Goal: Transaction & Acquisition: Subscribe to service/newsletter

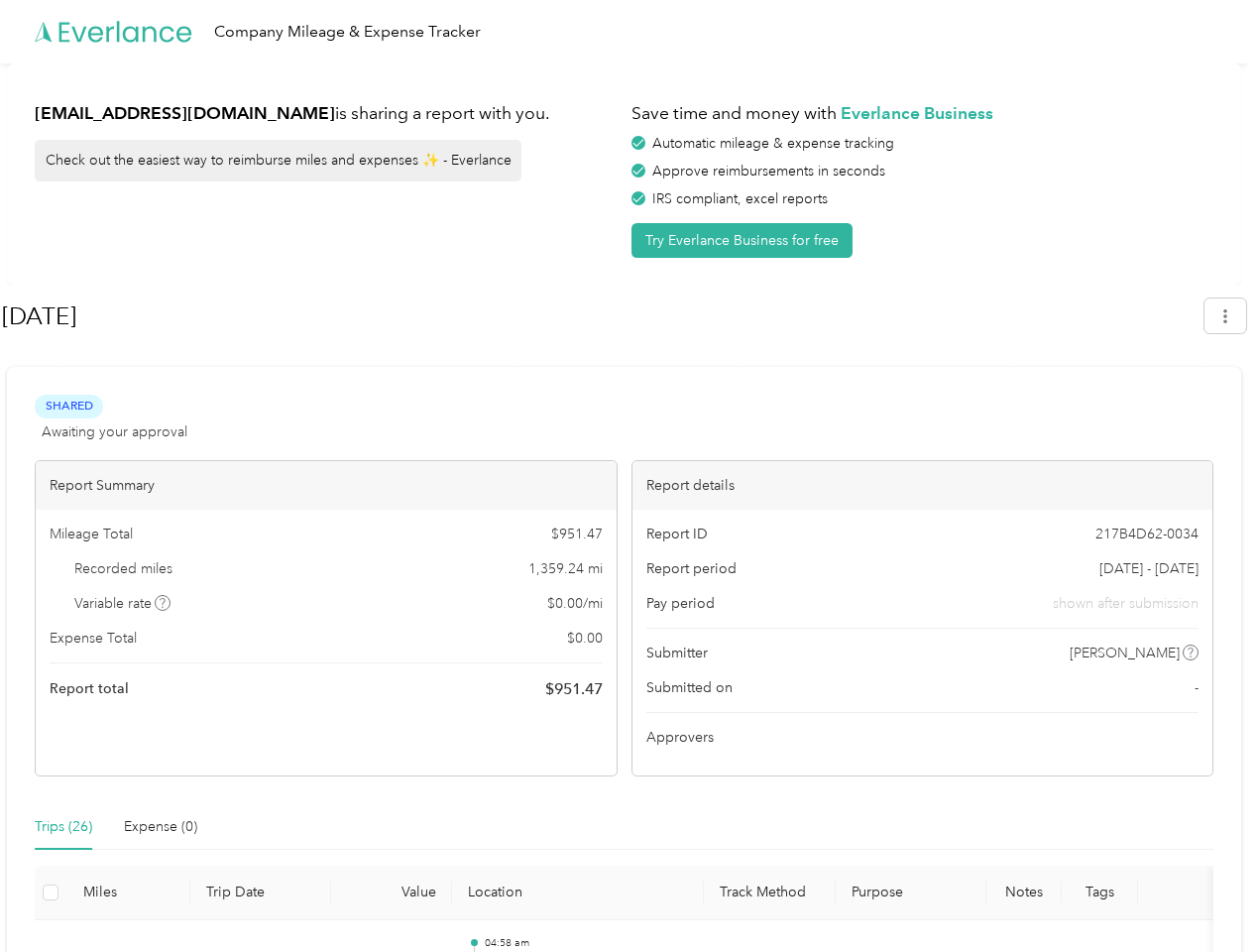
click at [632, 476] on div "Report details" at bounding box center [922, 484] width 581 height 49
click at [629, 32] on div "Company Mileage & Expense Tracker" at bounding box center [624, 32] width 1248 height 64
click at [746, 240] on button "Try Everlance Business for free" at bounding box center [742, 240] width 221 height 35
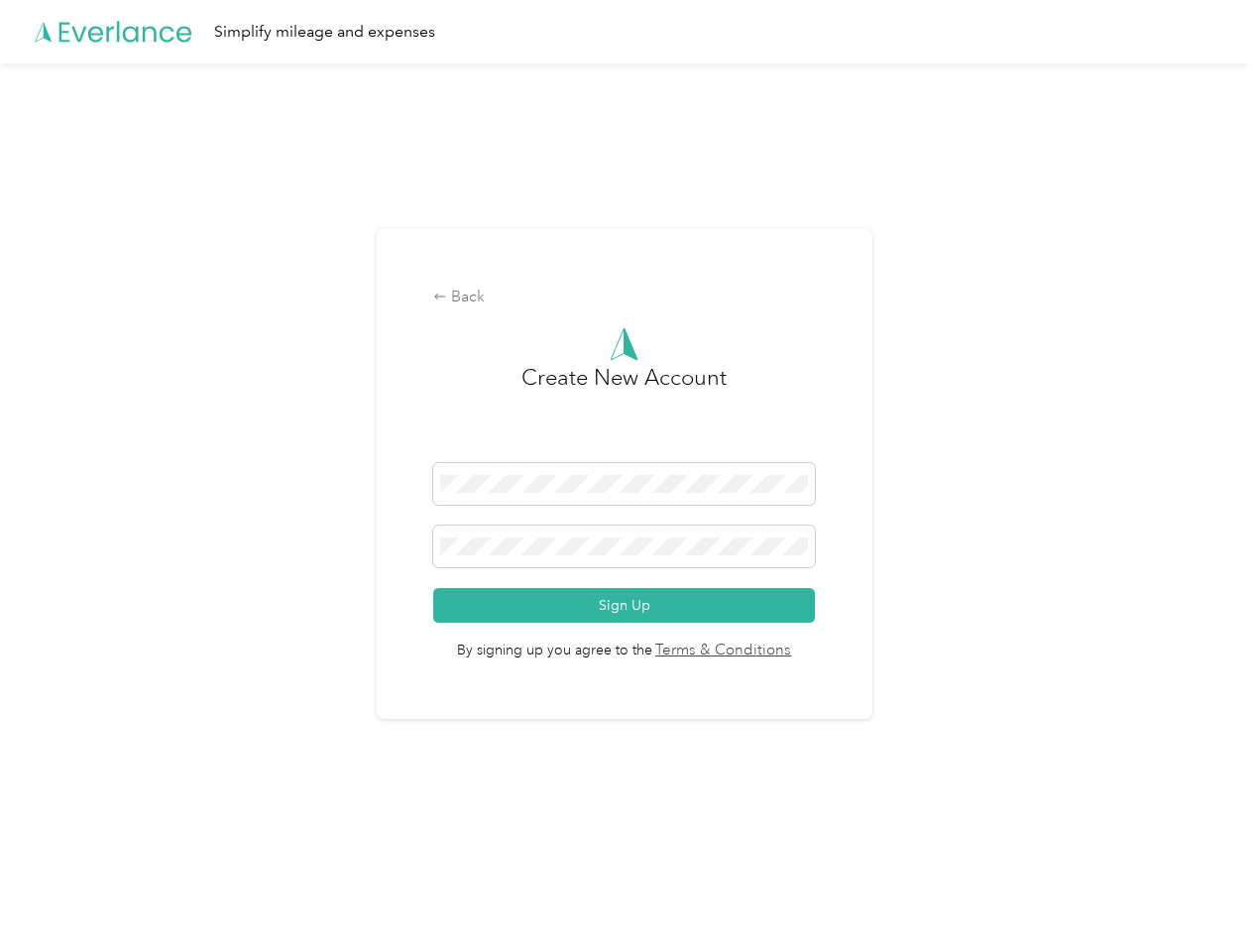
click at [602, 317] on div "Back Create New Account Sign Up By signing up you agree to the Terms & Conditio…" at bounding box center [624, 475] width 495 height 490
click at [1235, 316] on div "Back Create New Account Sign Up By signing up you agree to the Terms & Conditio…" at bounding box center [624, 482] width 1248 height 838
click at [164, 603] on div "Back Create New Account Sign Up By signing up you agree to the Terms & Conditio…" at bounding box center [624, 482] width 1248 height 838
click at [781, 652] on link "Terms & Conditions" at bounding box center [722, 650] width 140 height 23
click at [64, 827] on div "Back Create New Account Sign Up By signing up you agree to the Terms & Conditio…" at bounding box center [624, 482] width 1248 height 838
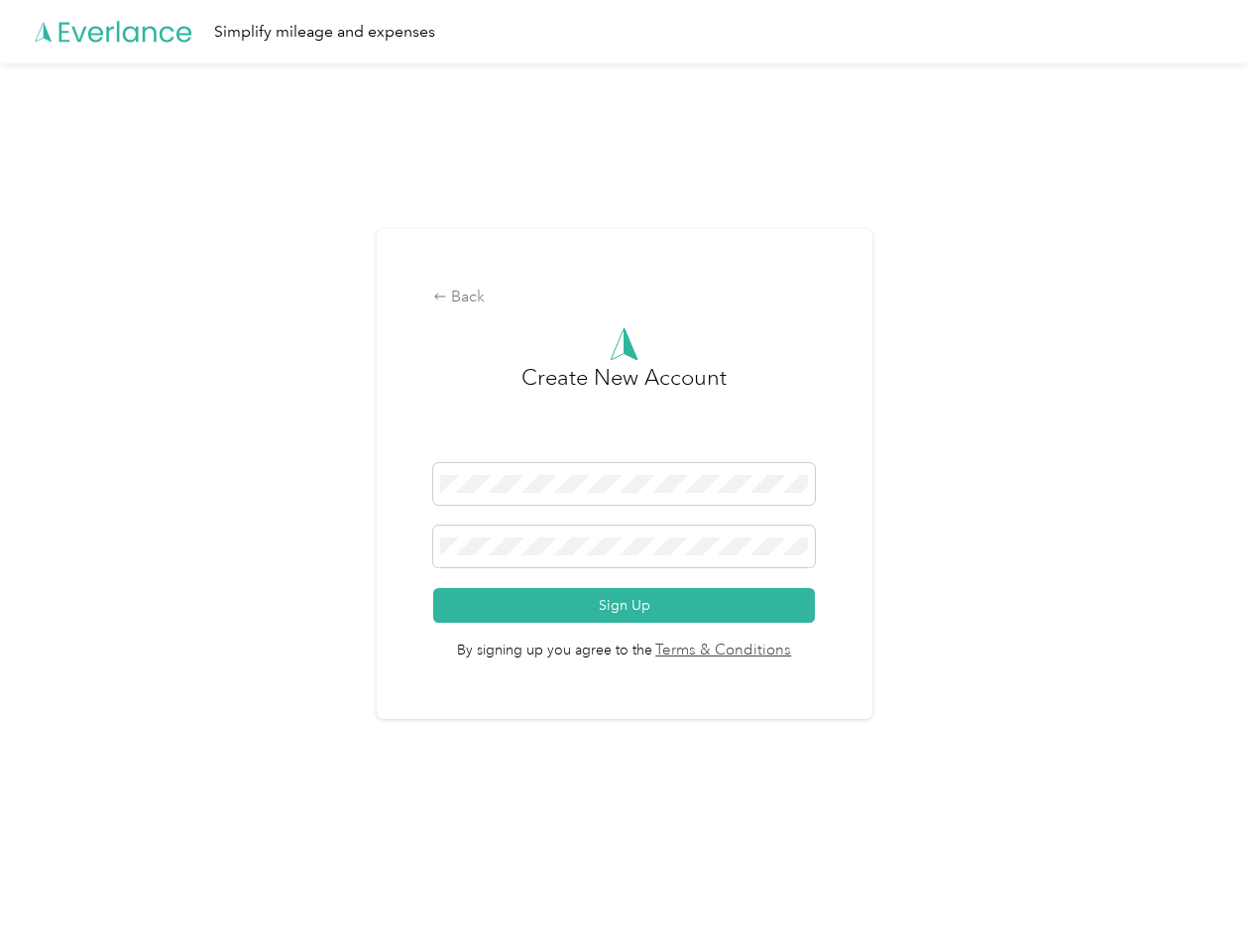
click at [161, 827] on div "Back Create New Account Sign Up By signing up you agree to the Terms & Conditio…" at bounding box center [624, 482] width 1248 height 838
click at [51, 892] on div "Back Create New Account Sign Up By signing up you agree to the Terms & Conditio…" at bounding box center [624, 482] width 1248 height 838
